Goal: Complete application form

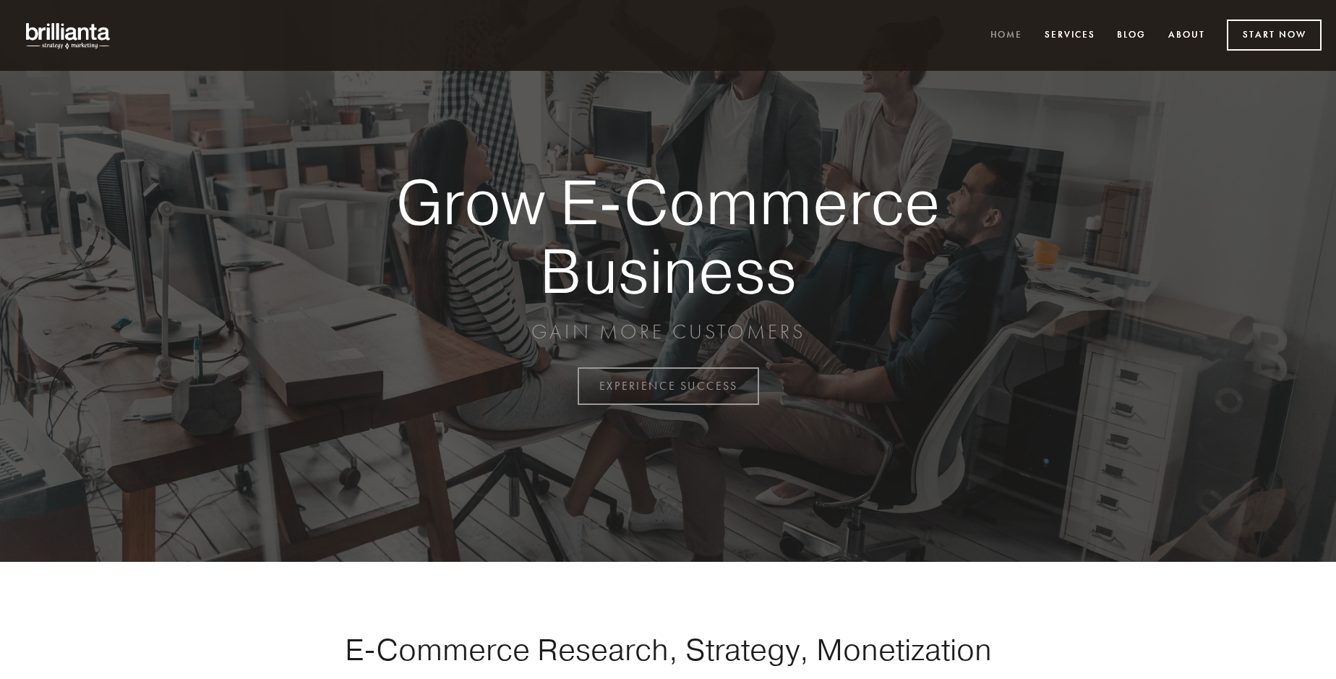
scroll to position [3789, 0]
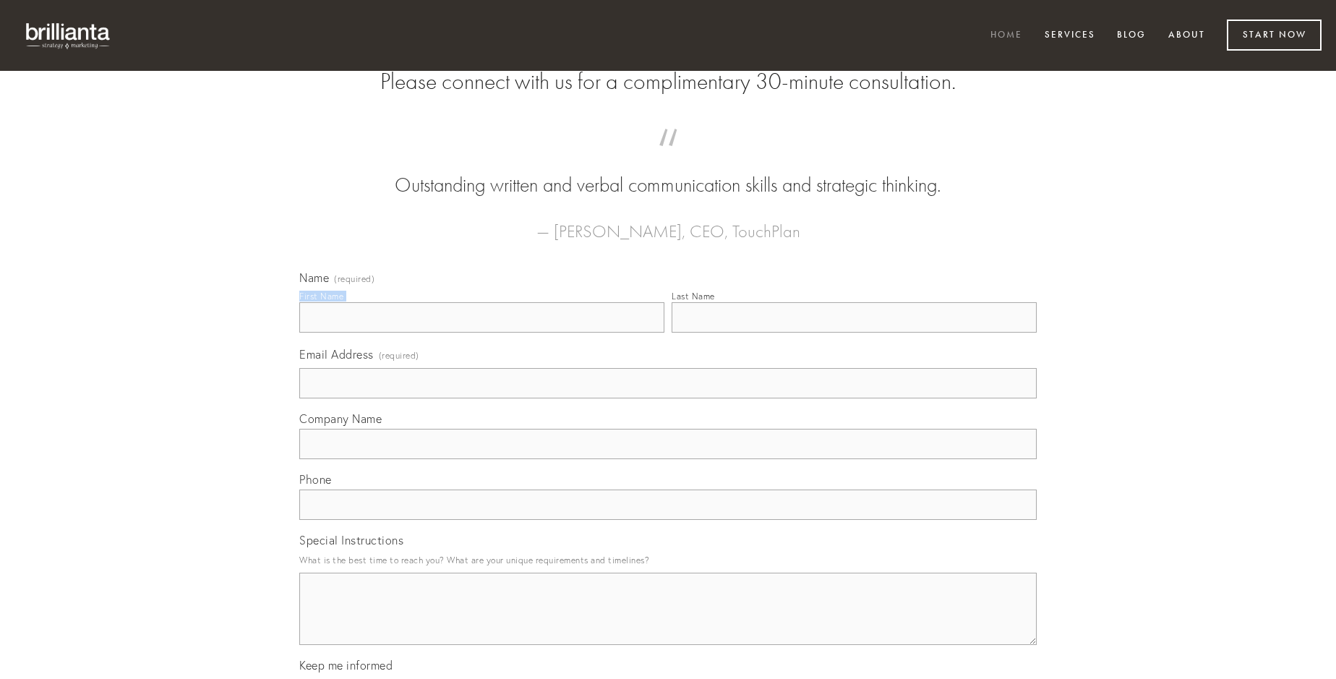
type input "[PERSON_NAME]"
click at [854, 332] on input "Last Name" at bounding box center [853, 317] width 365 height 30
type input "[PERSON_NAME]"
click at [668, 398] on input "Email Address (required)" at bounding box center [667, 383] width 737 height 30
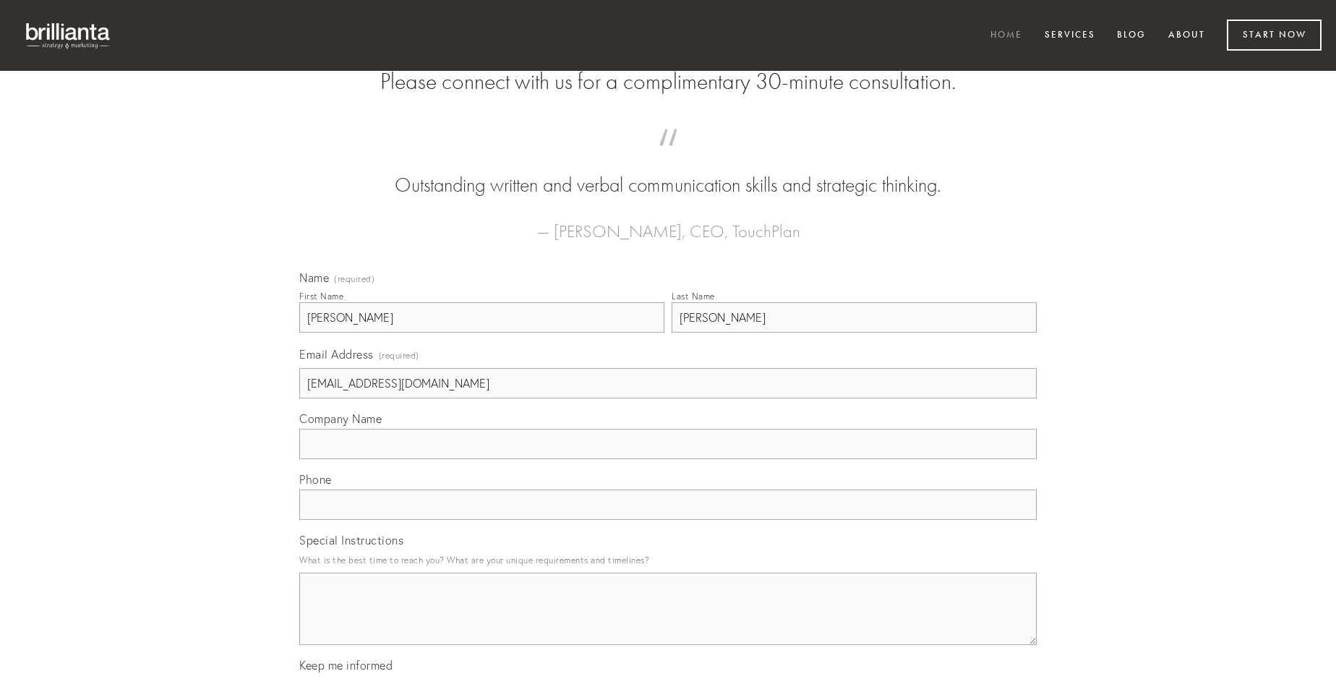
type input "[EMAIL_ADDRESS][DOMAIN_NAME]"
click at [668, 459] on input "Company Name" at bounding box center [667, 444] width 737 height 30
type input "pectus"
click at [668, 520] on input "text" at bounding box center [667, 504] width 737 height 30
click at [668, 622] on textarea "Special Instructions" at bounding box center [667, 608] width 737 height 72
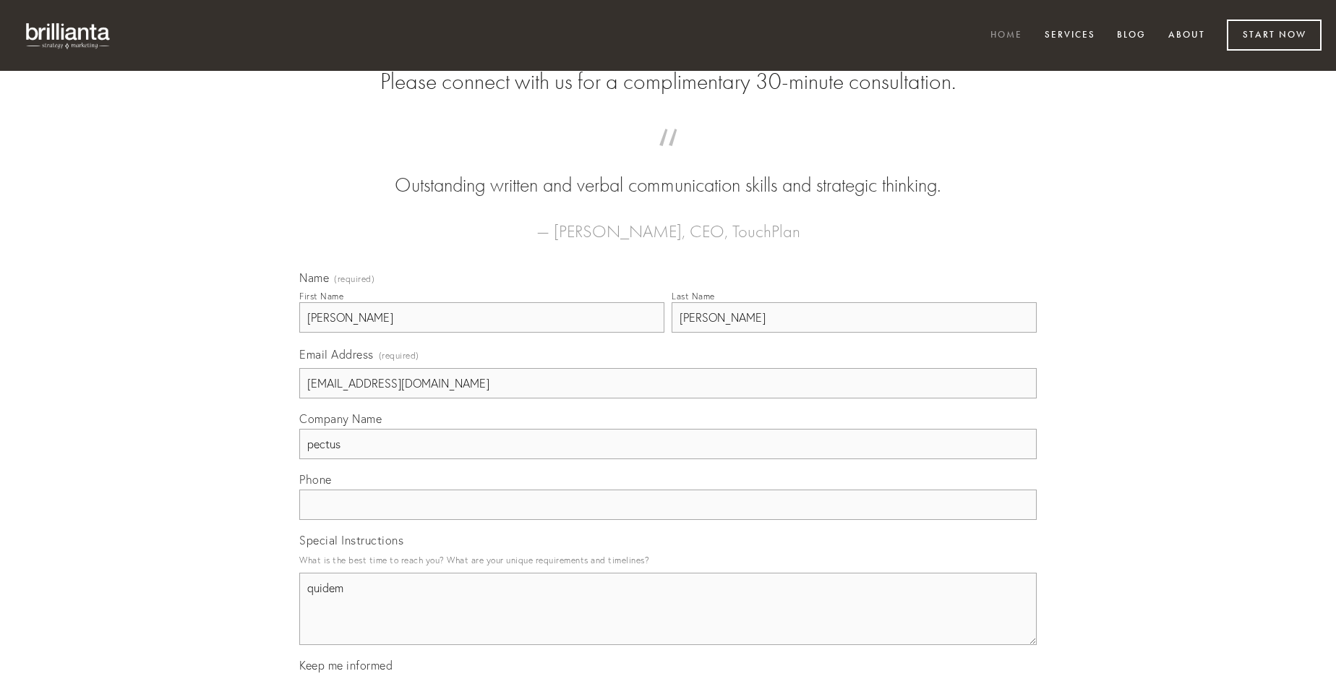
type textarea "quidem"
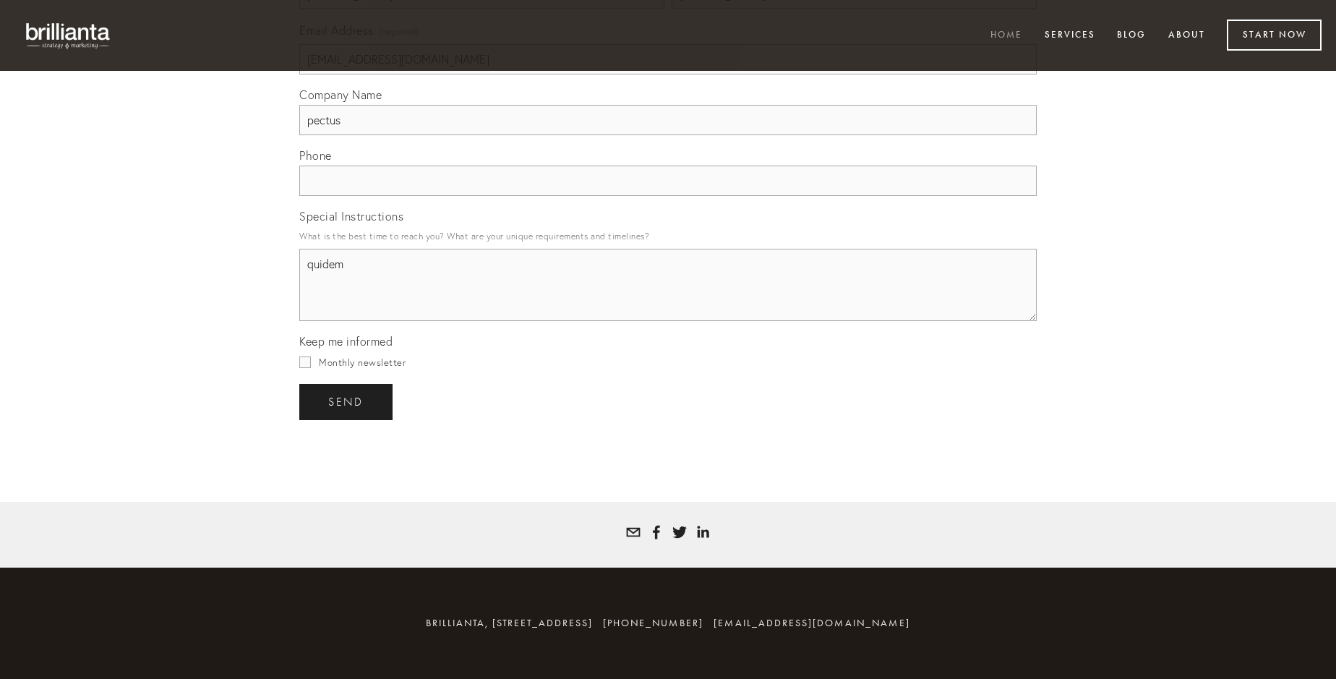
click at [347, 401] on span "send" at bounding box center [345, 401] width 35 height 13
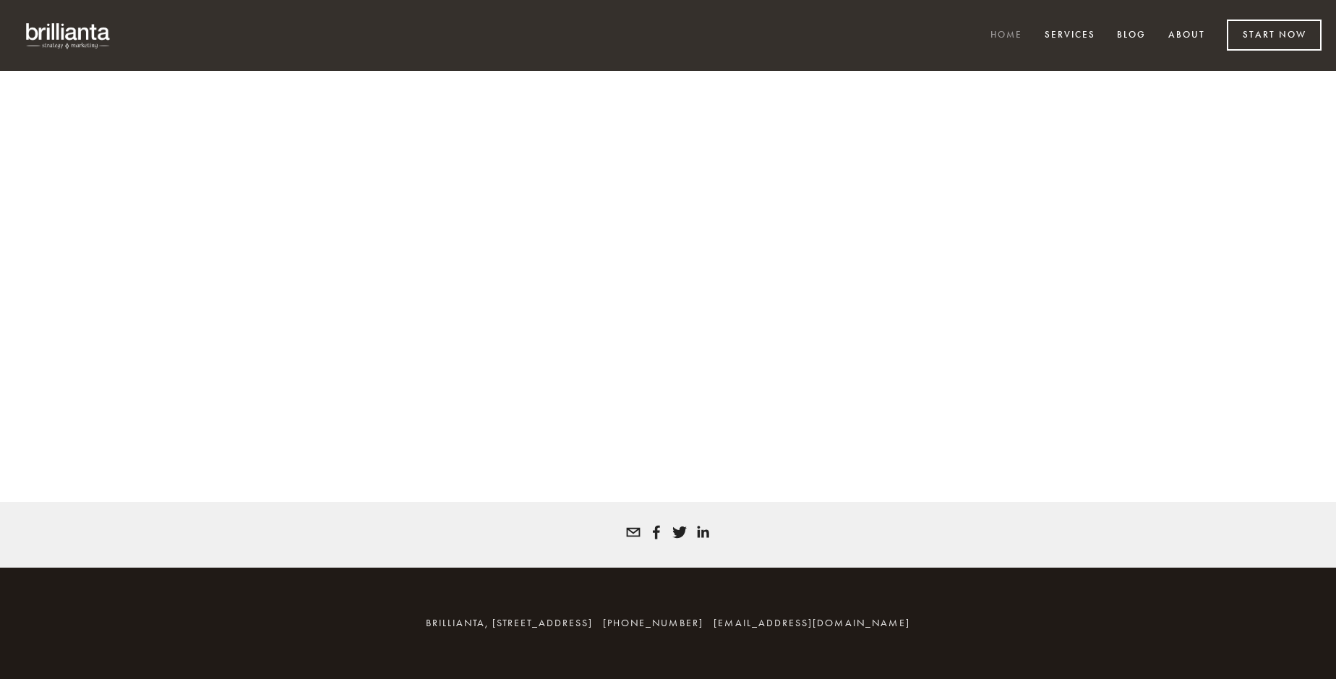
scroll to position [3769, 0]
